Goal: Check status: Check status

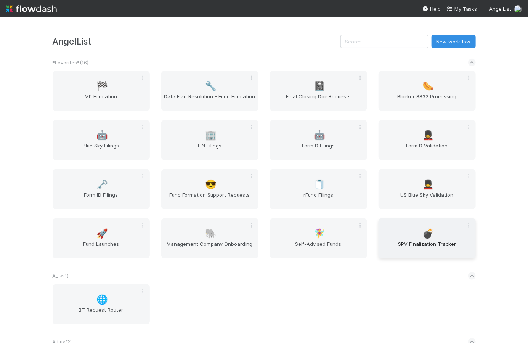
click at [428, 241] on span "SPV Finalization Tracker" at bounding box center [427, 247] width 91 height 15
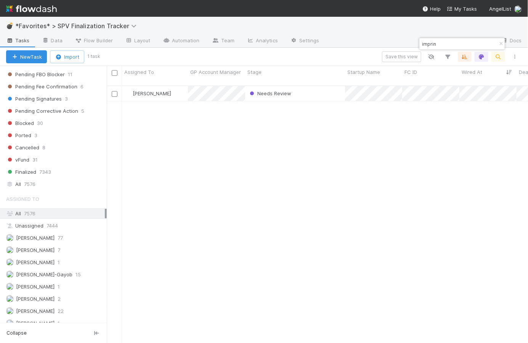
scroll to position [245, 0]
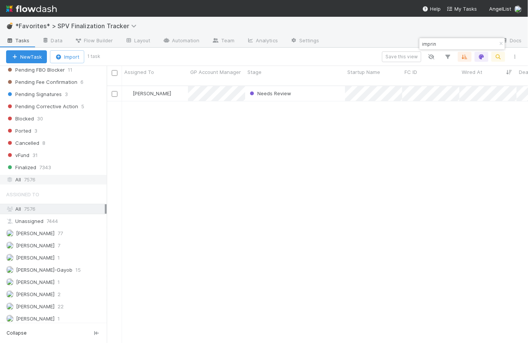
click at [43, 182] on div "All 7576" at bounding box center [55, 180] width 99 height 10
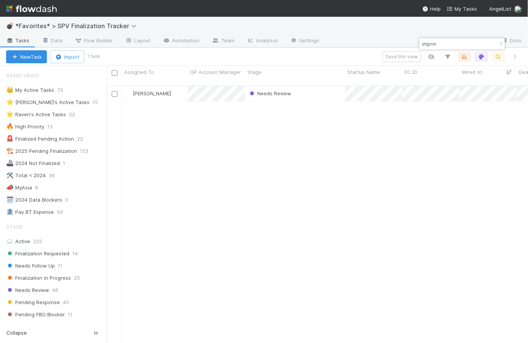
scroll to position [259, 416]
click at [442, 44] on input "imprin" at bounding box center [459, 43] width 76 height 9
type input "sakura"
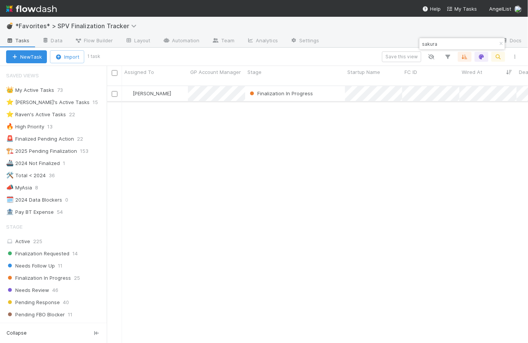
click at [326, 86] on div "Finalization In Progress" at bounding box center [295, 93] width 100 height 15
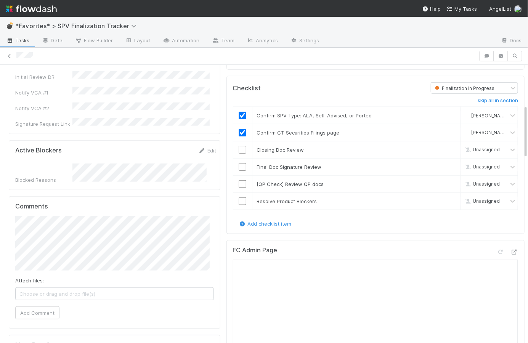
scroll to position [347, 0]
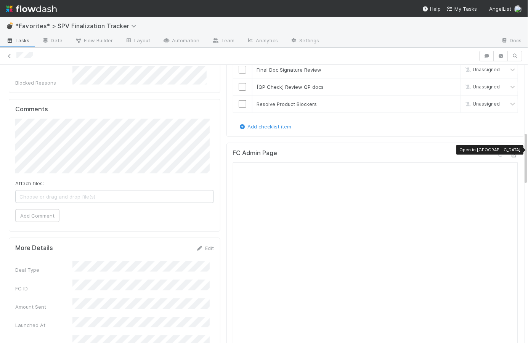
click at [511, 153] on icon at bounding box center [515, 155] width 8 height 5
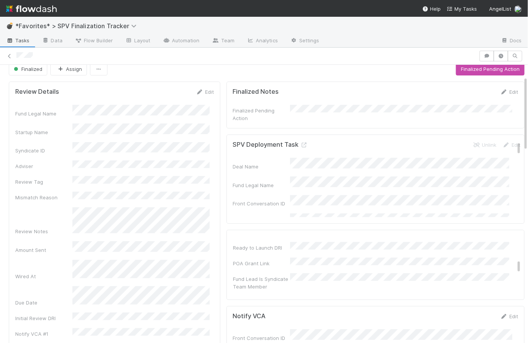
scroll to position [0, 0]
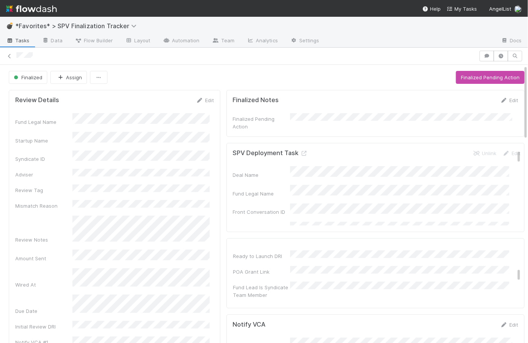
click at [35, 10] on img at bounding box center [31, 8] width 51 height 13
